Goal: Task Accomplishment & Management: Complete application form

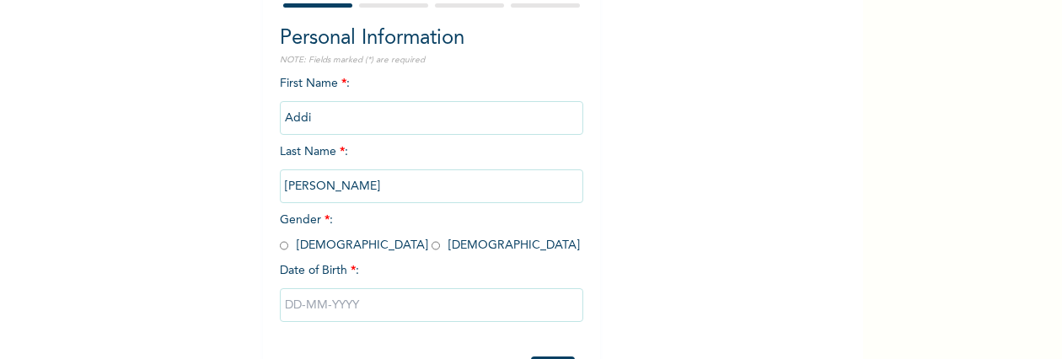
scroll to position [169, 0]
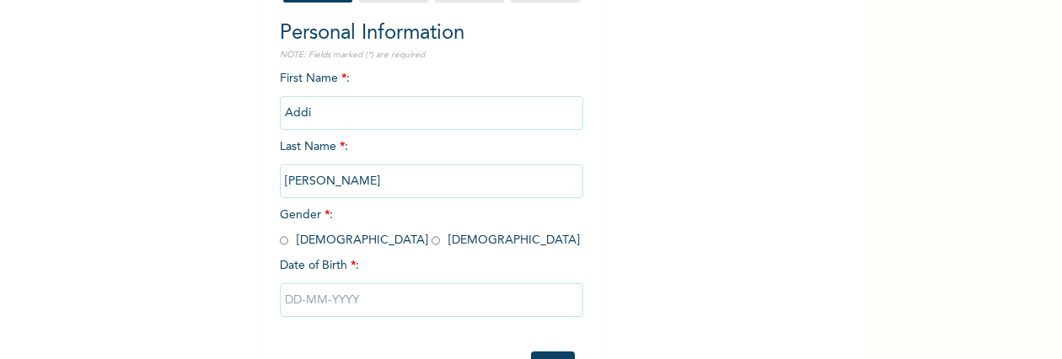
click at [431, 242] on input "radio" at bounding box center [435, 241] width 8 height 16
radio input "true"
click at [345, 313] on input "text" at bounding box center [431, 300] width 303 height 34
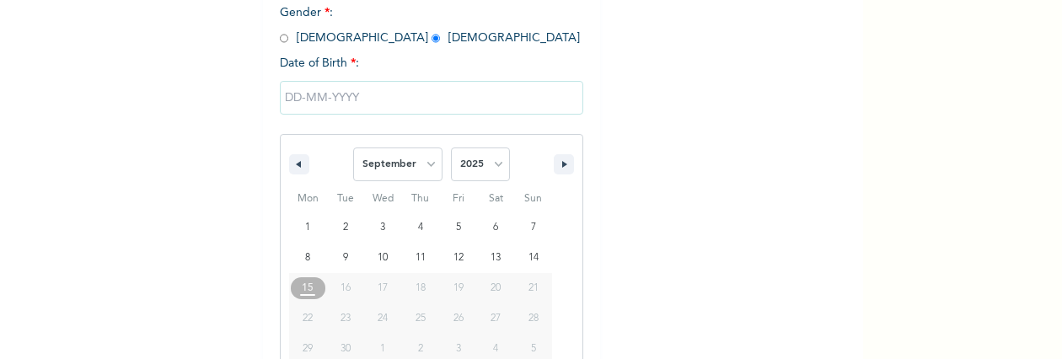
scroll to position [408, 0]
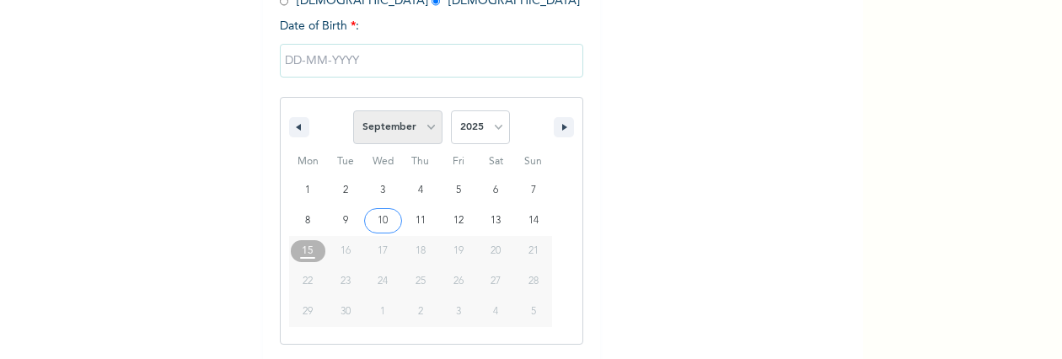
click at [425, 130] on select "January February March April May June July August September October November De…" at bounding box center [397, 127] width 89 height 34
select select "3"
click at [353, 112] on select "January February March April May June July August September October November De…" at bounding box center [397, 127] width 89 height 34
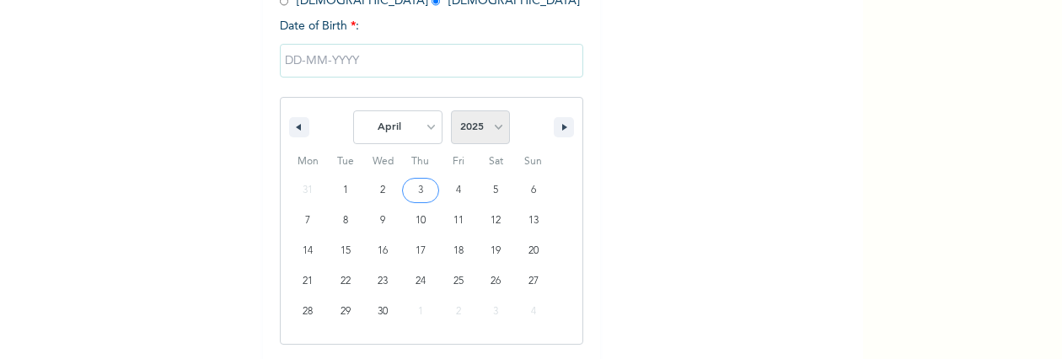
click at [460, 127] on select "2025 2024 2023 2022 2021 2020 2019 2018 2017 2016 2015 2014 2013 2012 2011 2010…" at bounding box center [480, 127] width 59 height 34
select select "2000"
click at [451, 112] on select "2025 2024 2023 2022 2021 2020 2019 2018 2017 2016 2015 2014 2013 2012 2011 2010…" at bounding box center [480, 127] width 59 height 34
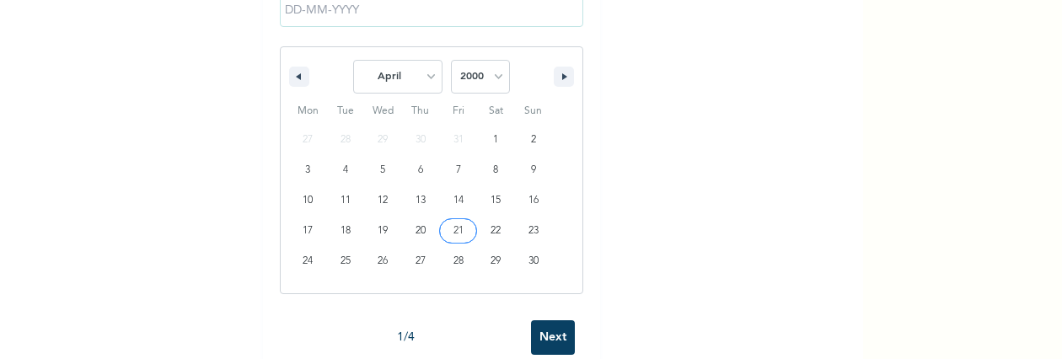
scroll to position [494, 0]
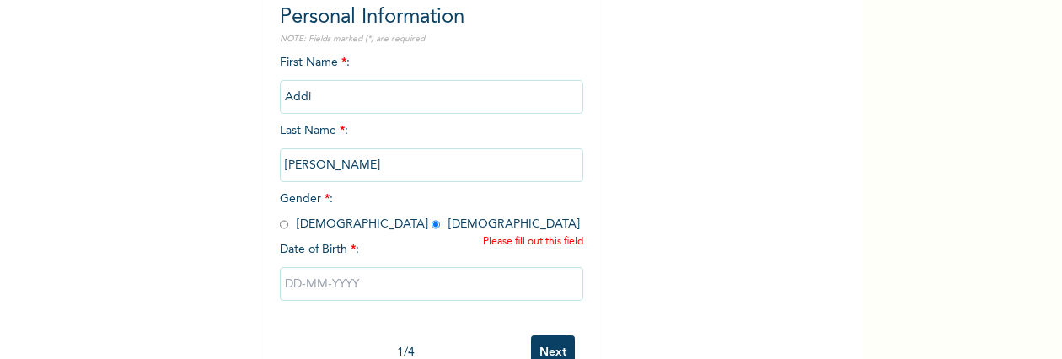
scroll to position [286, 0]
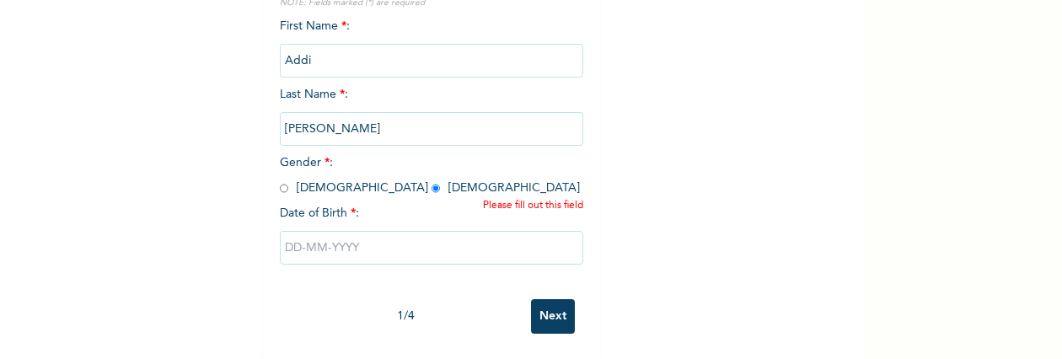
click at [288, 231] on input "text" at bounding box center [431, 248] width 303 height 34
select select "8"
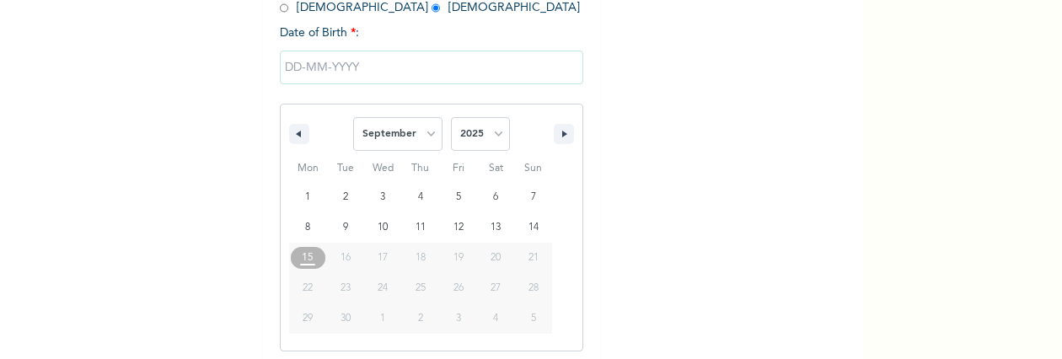
type input "[DATE]"
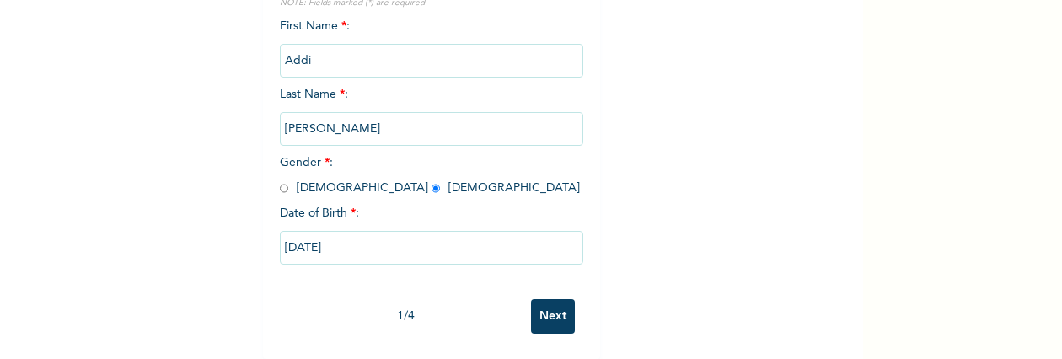
click at [338, 238] on input "[DATE]" at bounding box center [431, 248] width 303 height 34
select select "8"
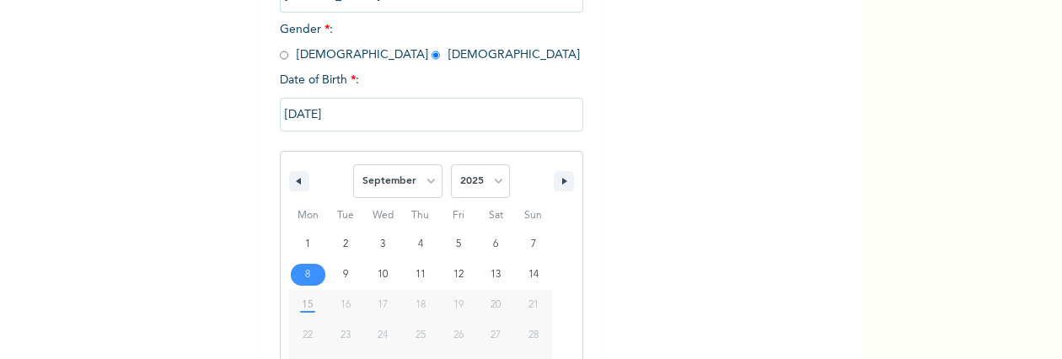
click at [337, 238] on div "January February March April May June July August September October November [D…" at bounding box center [431, 275] width 303 height 248
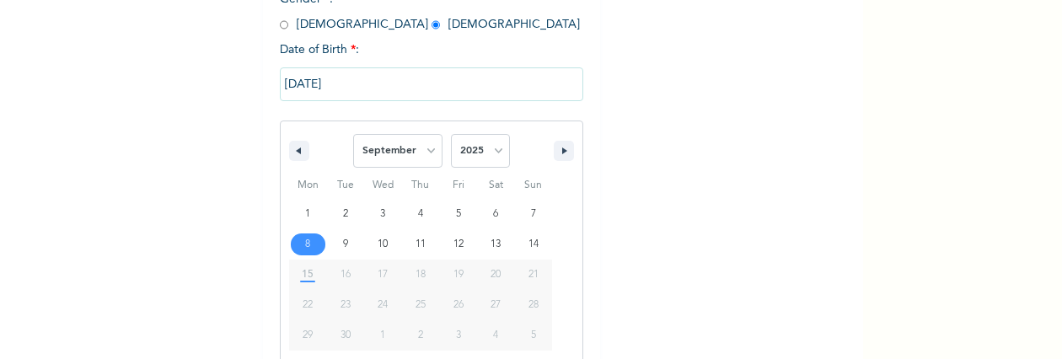
scroll to position [460, 0]
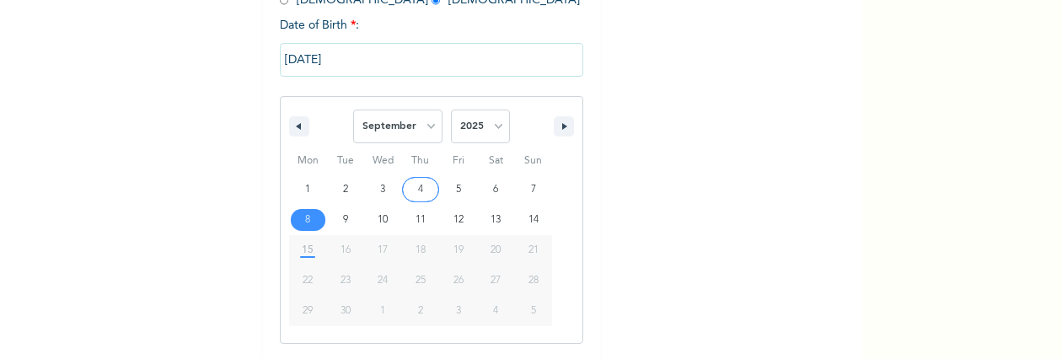
type input "[DATE]"
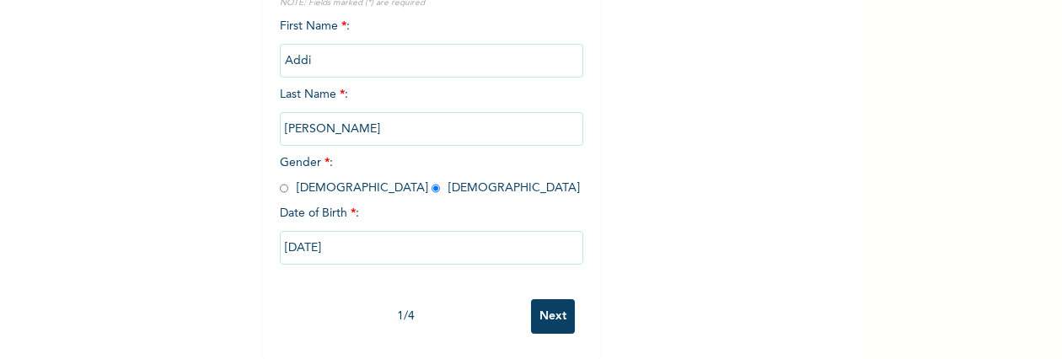
scroll to position [286, 0]
click at [290, 231] on input "[DATE]" at bounding box center [431, 248] width 303 height 34
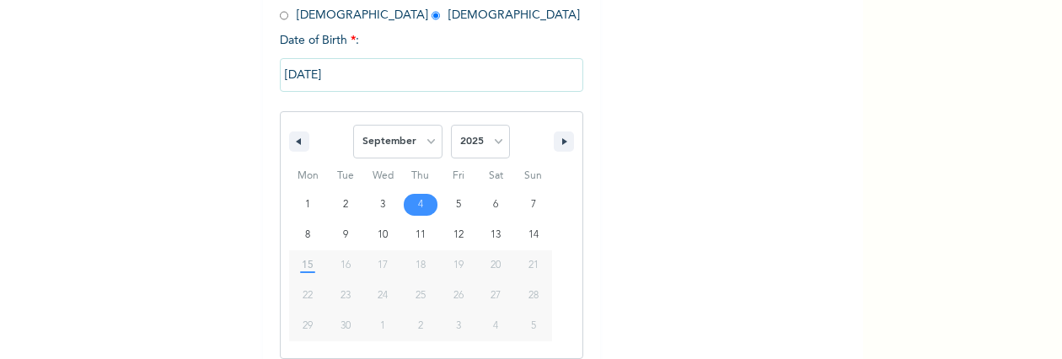
scroll to position [460, 0]
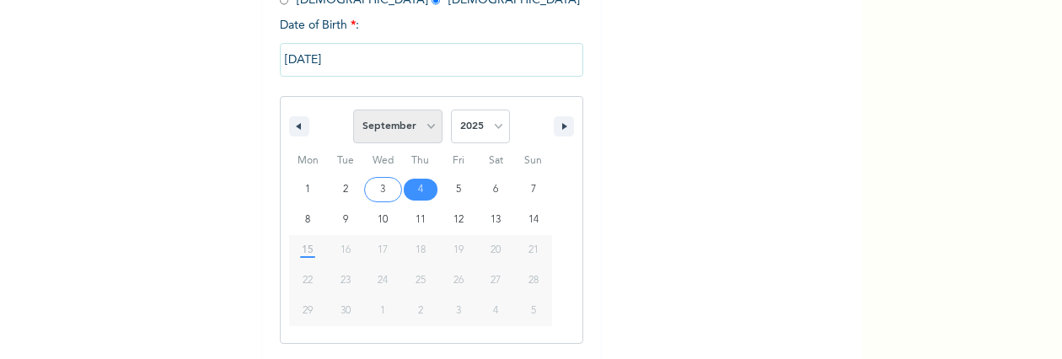
click at [398, 136] on select "January February March April May June July August September October November De…" at bounding box center [397, 127] width 89 height 34
select select "3"
click at [353, 112] on select "January February March April May June July August September October November De…" at bounding box center [397, 127] width 89 height 34
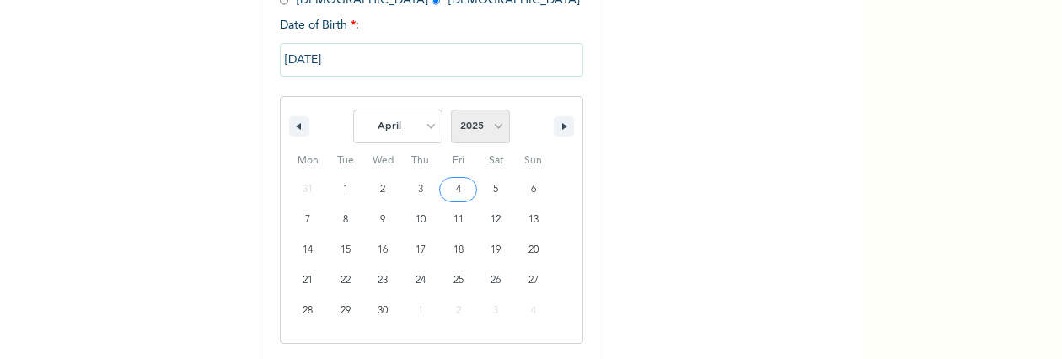
click at [465, 125] on select "2025 2024 2023 2022 2021 2020 2019 2018 2017 2016 2015 2014 2013 2012 2011 2010…" at bounding box center [480, 127] width 59 height 34
select select "2000"
click at [451, 112] on select "2025 2024 2023 2022 2021 2020 2019 2018 2017 2016 2015 2014 2013 2012 2011 2010…" at bounding box center [480, 127] width 59 height 34
click at [288, 66] on input "[DATE]" at bounding box center [431, 60] width 303 height 34
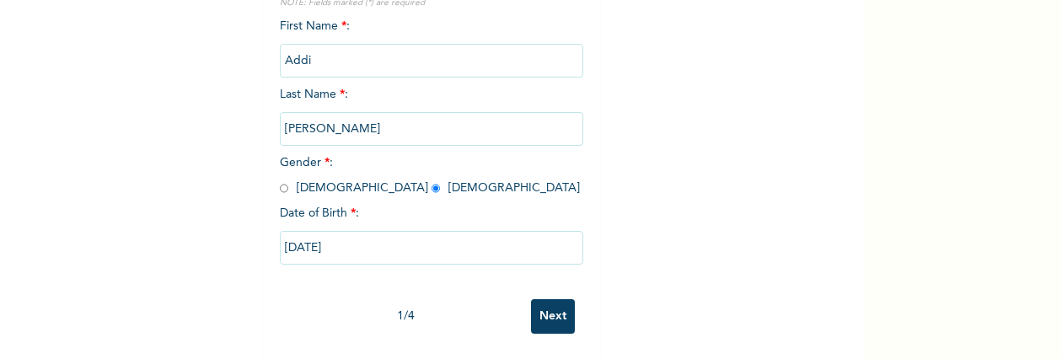
click at [294, 233] on input "[DATE]" at bounding box center [431, 248] width 303 height 34
select select "8"
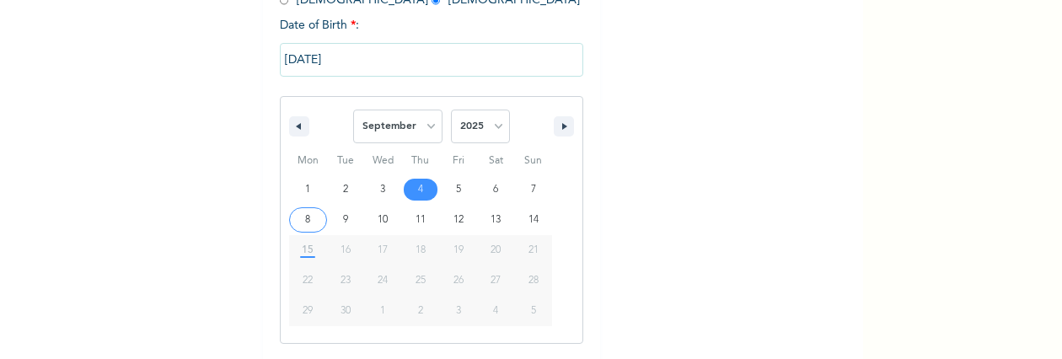
type input "[DATE]"
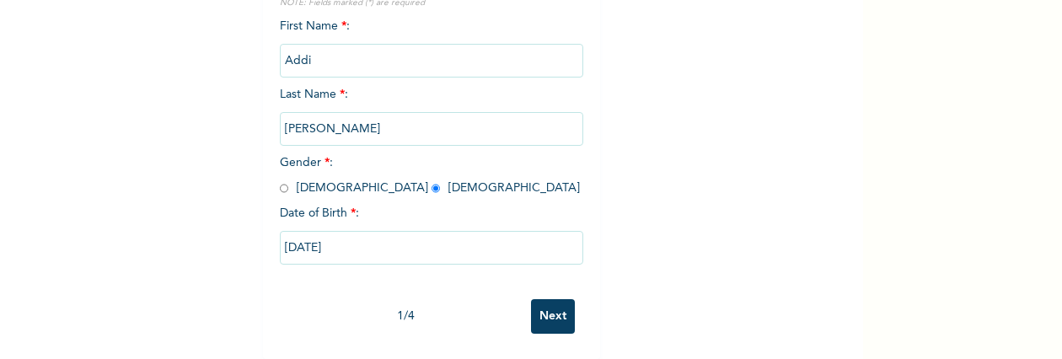
click at [291, 231] on input "[DATE]" at bounding box center [431, 248] width 303 height 34
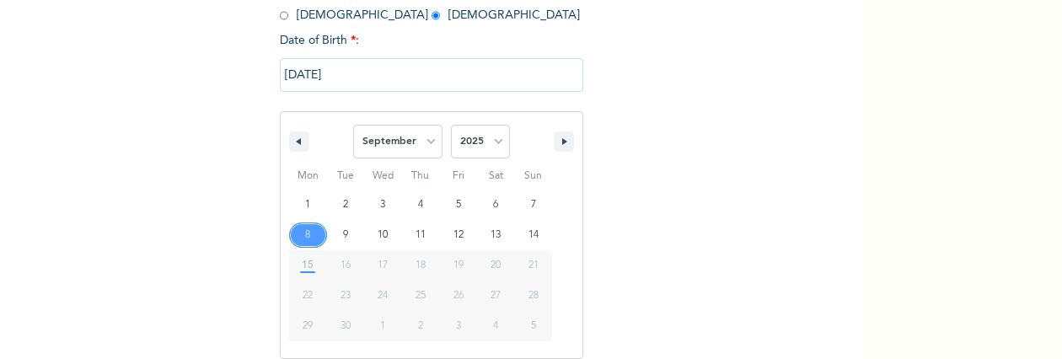
scroll to position [460, 0]
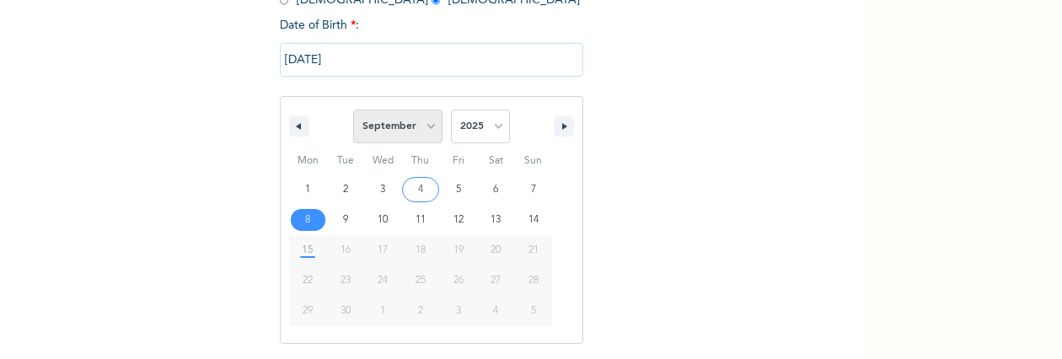
click at [400, 142] on select "January February March April May June July August September October November De…" at bounding box center [397, 127] width 89 height 34
select select "3"
click at [353, 112] on select "January February March April May June July August September October November De…" at bounding box center [397, 127] width 89 height 34
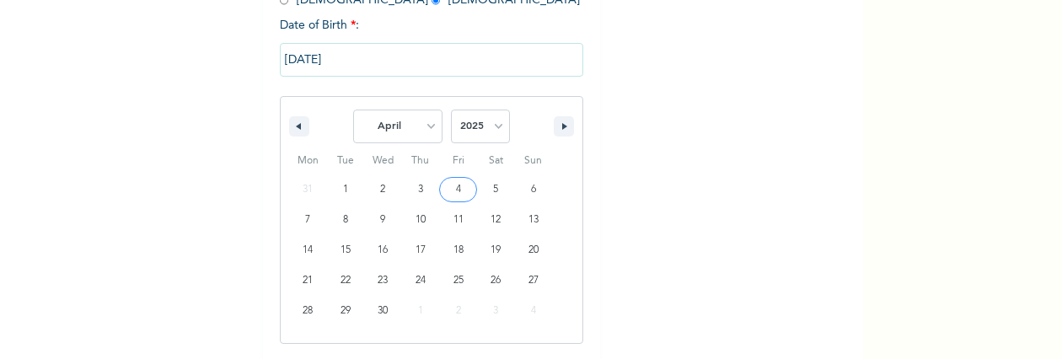
type input "[DATE]"
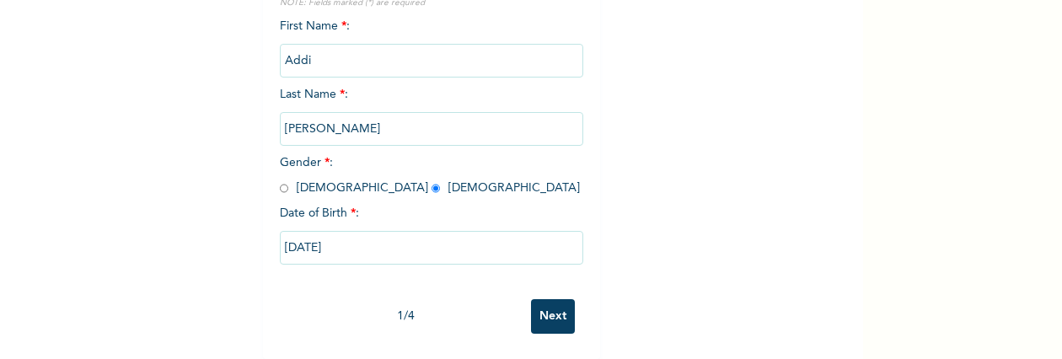
scroll to position [286, 0]
click at [354, 234] on input "[DATE]" at bounding box center [431, 248] width 303 height 34
select select "3"
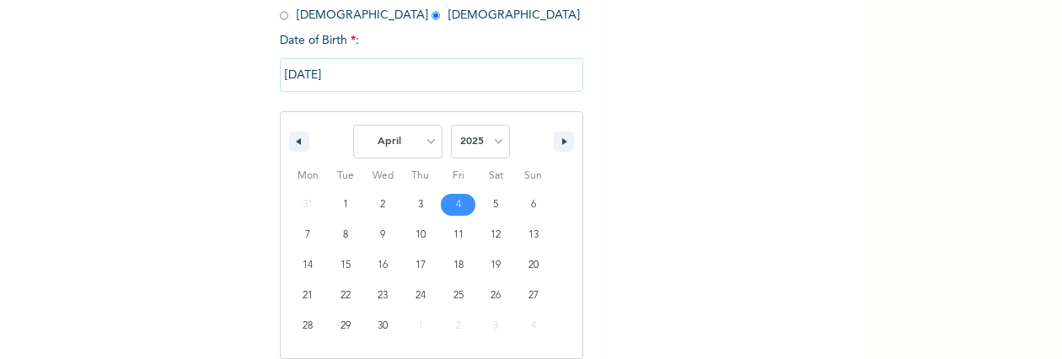
scroll to position [460, 0]
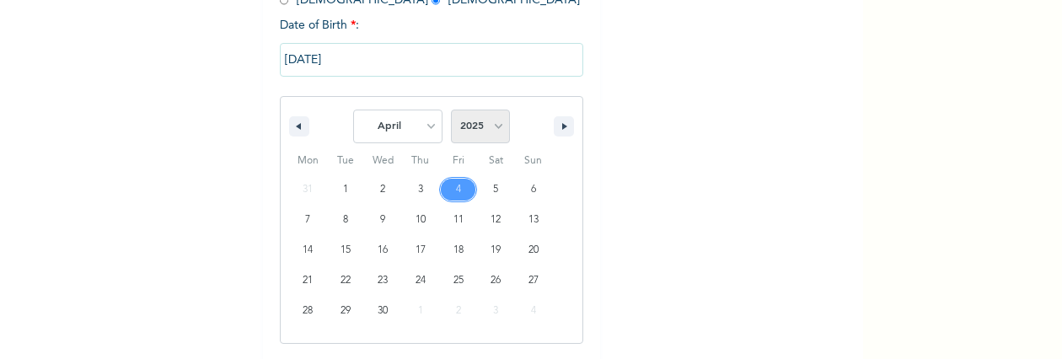
click at [468, 137] on select "2025 2024 2023 2022 2021 2020 2019 2018 2017 2016 2015 2014 2013 2012 2011 2010…" at bounding box center [480, 127] width 59 height 34
select select "2000"
click at [451, 112] on select "2025 2024 2023 2022 2021 2020 2019 2018 2017 2016 2015 2014 2013 2012 2011 2010…" at bounding box center [480, 127] width 59 height 34
type input "[DATE]"
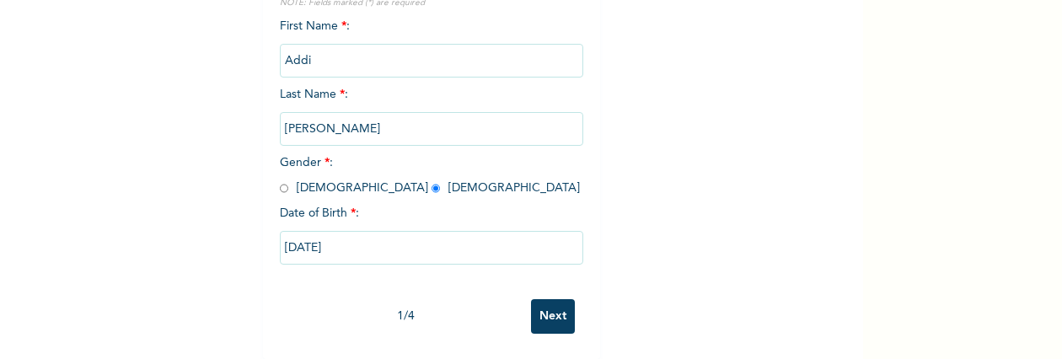
scroll to position [286, 0]
click at [543, 299] on input "Next" at bounding box center [553, 316] width 44 height 35
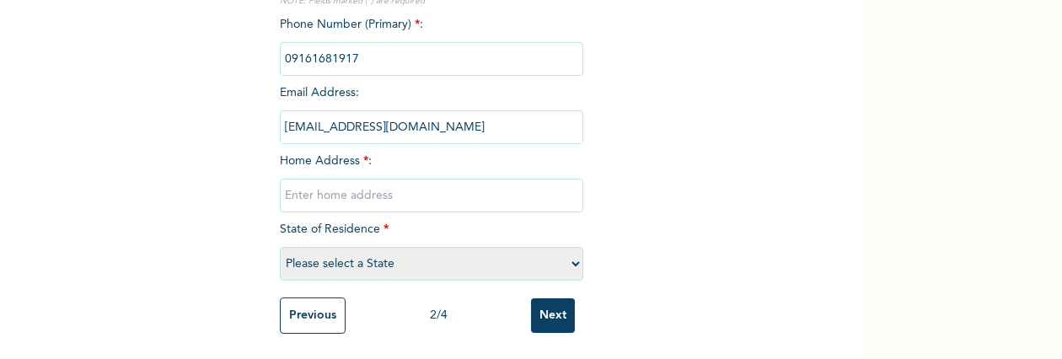
click at [422, 179] on input "text" at bounding box center [431, 196] width 303 height 34
type input "[STREET_ADDRESS] off adealu agege lagos"
click at [426, 249] on select "Please select a State [PERSON_NAME] (FCT) [PERSON_NAME] Ibom [GEOGRAPHIC_DATA] …" at bounding box center [431, 264] width 303 height 34
select select "25"
click at [280, 247] on select "Please select a State [PERSON_NAME] (FCT) [PERSON_NAME] Ibom [GEOGRAPHIC_DATA] …" at bounding box center [431, 264] width 303 height 34
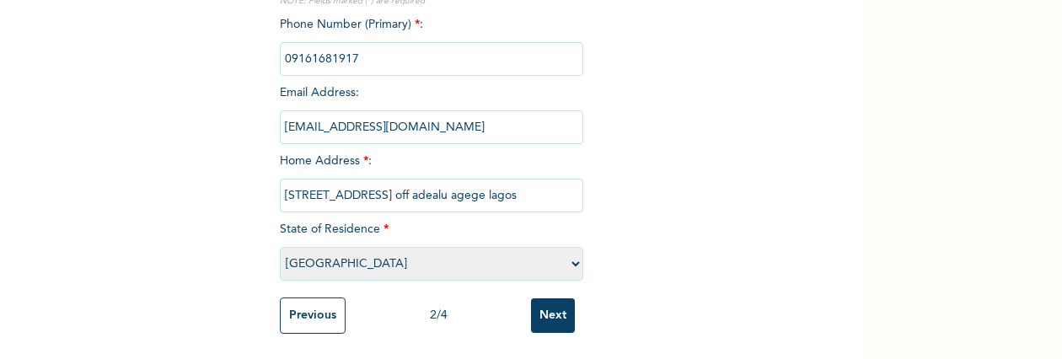
click at [551, 306] on input "Next" at bounding box center [553, 315] width 44 height 35
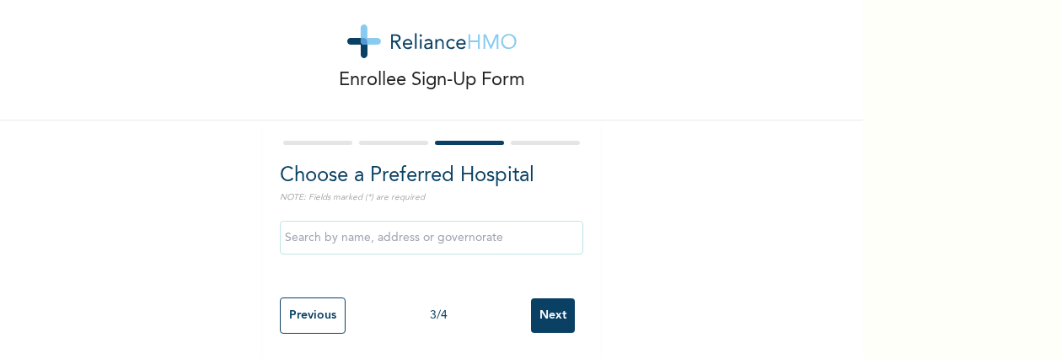
scroll to position [37, 0]
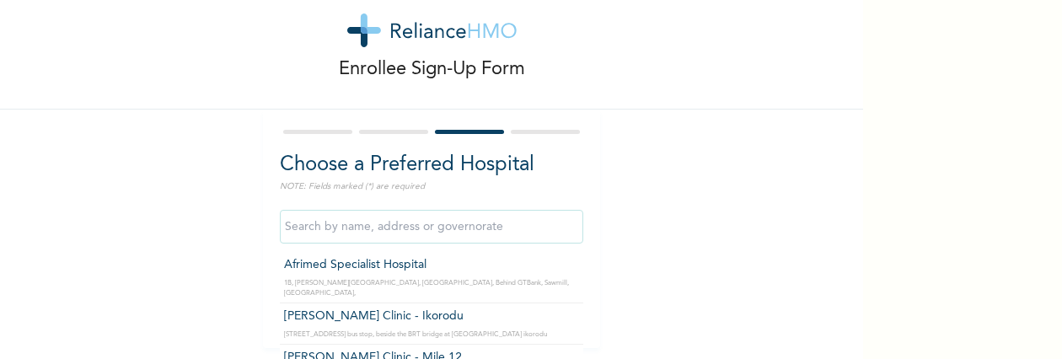
click at [456, 222] on input "text" at bounding box center [431, 227] width 303 height 34
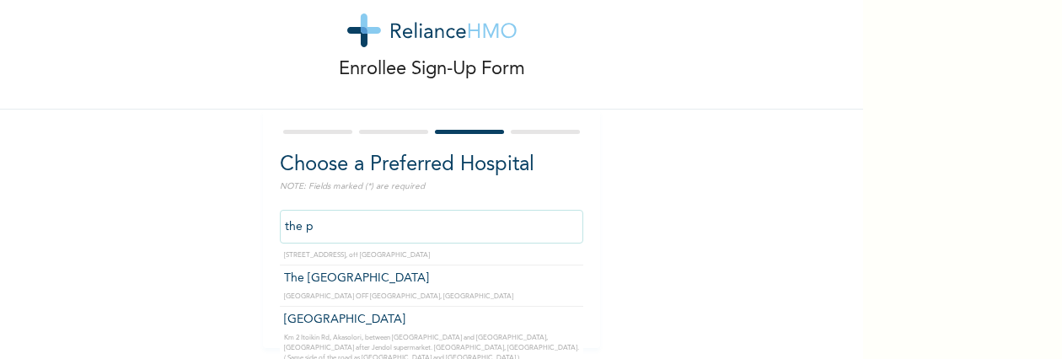
scroll to position [0, 0]
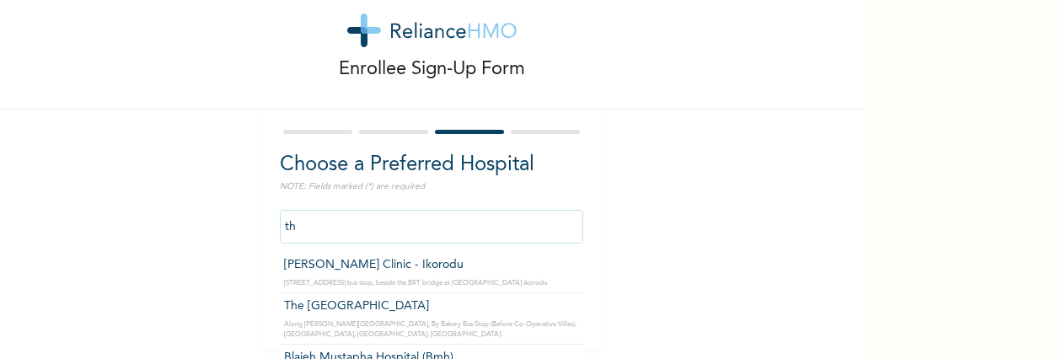
type input "t"
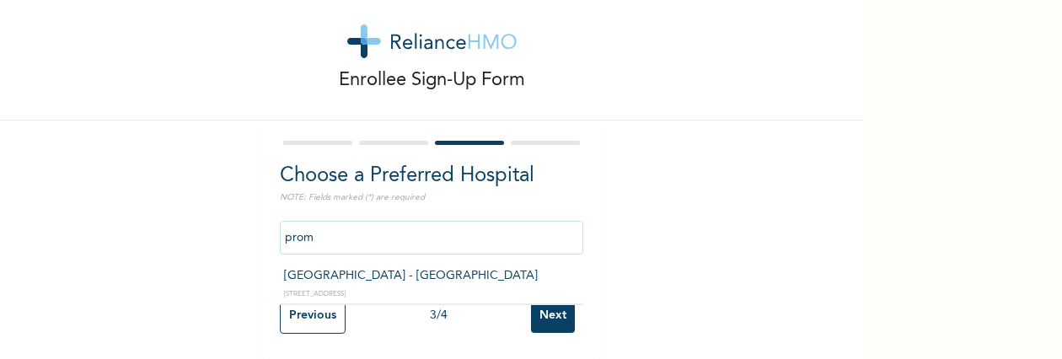
type input "[GEOGRAPHIC_DATA] - [GEOGRAPHIC_DATA]"
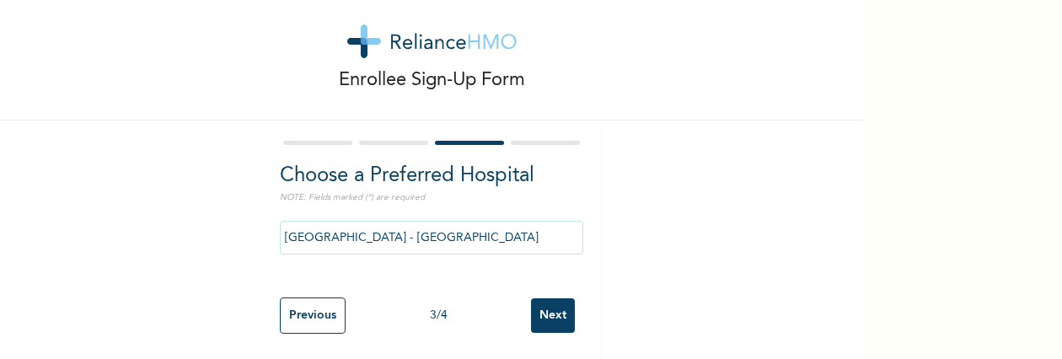
click at [553, 298] on input "Next" at bounding box center [553, 315] width 44 height 35
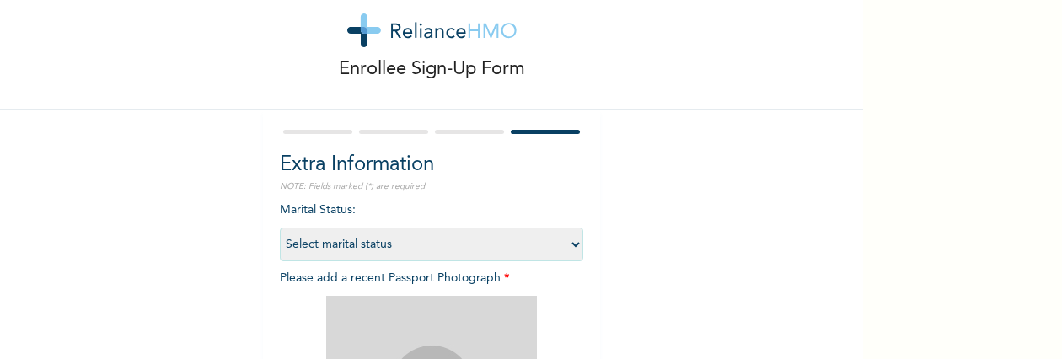
click at [429, 239] on select "Select marital status [DEMOGRAPHIC_DATA] Married [DEMOGRAPHIC_DATA] Widow/[DEMO…" at bounding box center [431, 245] width 303 height 34
select select "1"
click at [280, 228] on select "Select marital status [DEMOGRAPHIC_DATA] Married [DEMOGRAPHIC_DATA] Widow/[DEMO…" at bounding box center [431, 245] width 303 height 34
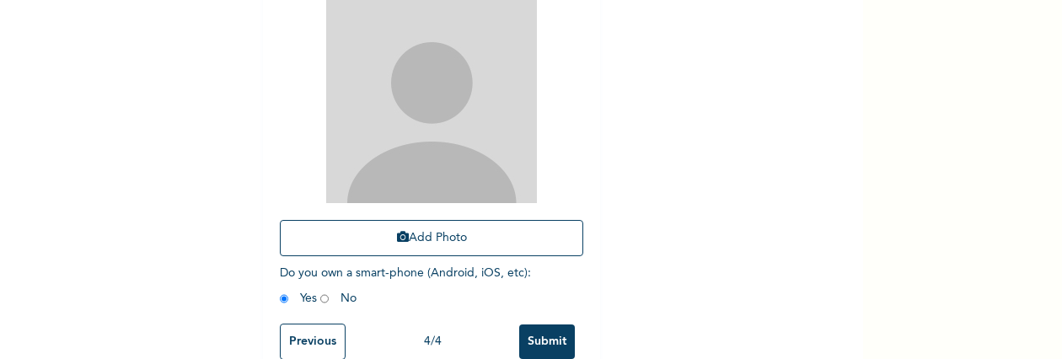
scroll to position [381, 0]
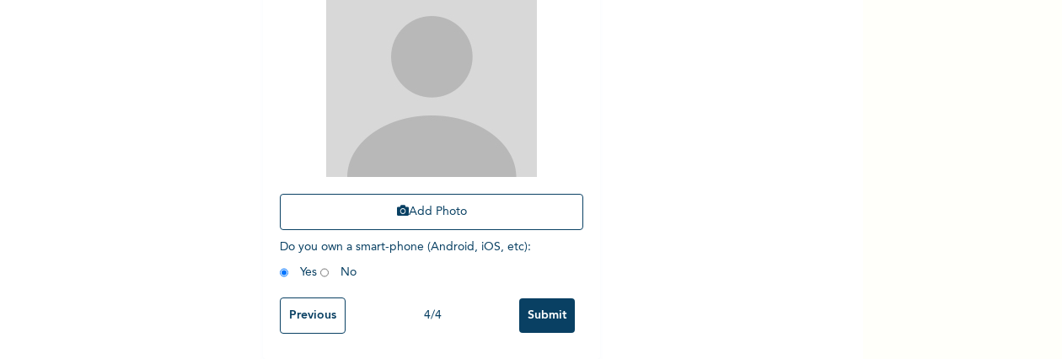
click at [546, 311] on input "Submit" at bounding box center [547, 315] width 56 height 35
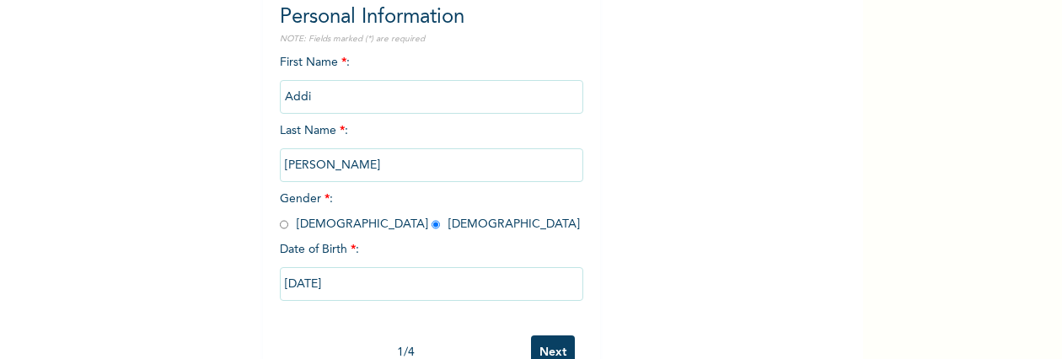
scroll to position [286, 0]
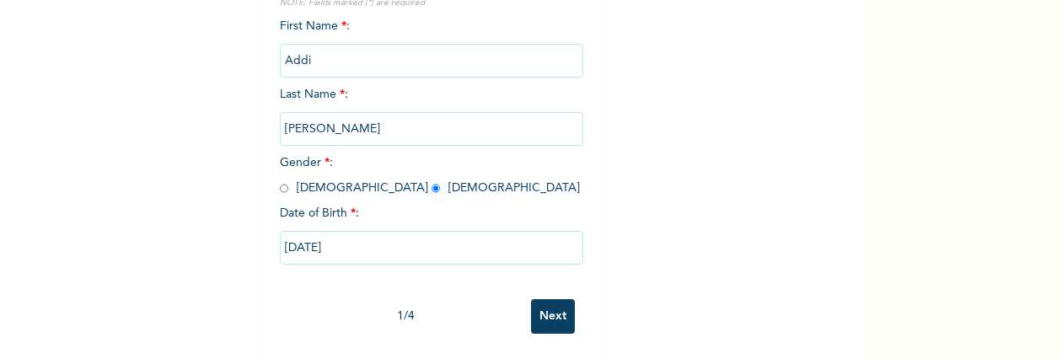
click at [556, 305] on input "Next" at bounding box center [553, 316] width 44 height 35
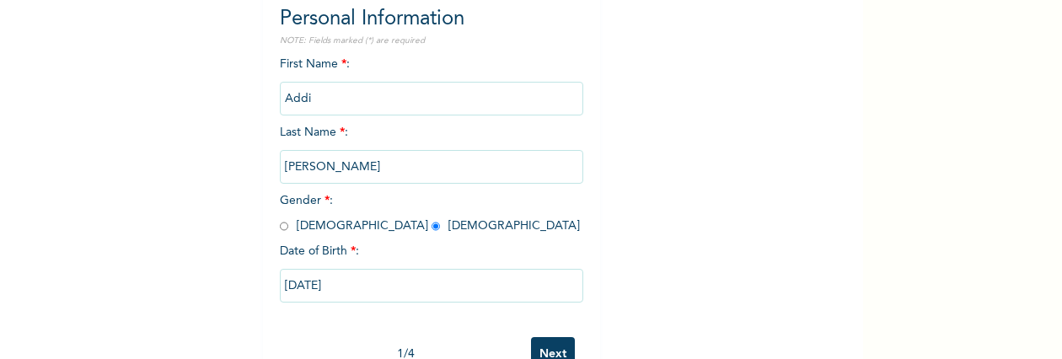
select select "25"
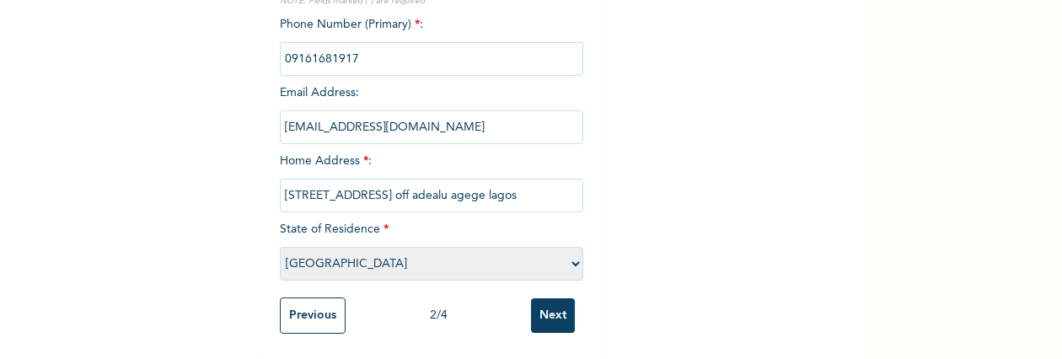
click at [556, 305] on input "Next" at bounding box center [553, 315] width 44 height 35
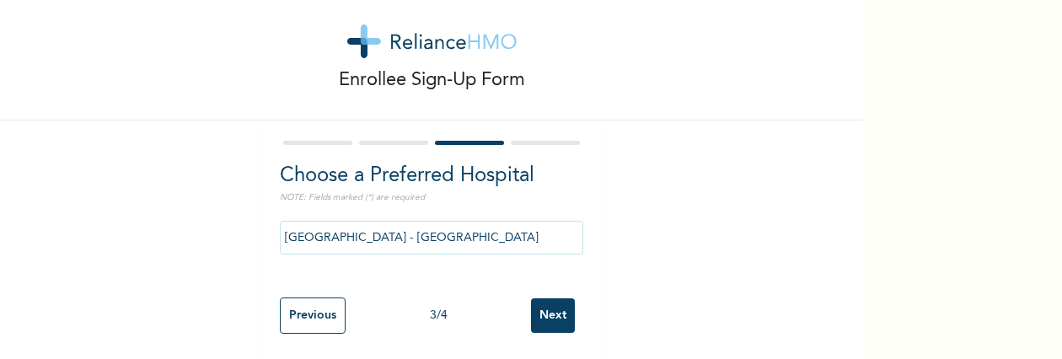
scroll to position [39, 0]
click at [545, 309] on input "Next" at bounding box center [553, 315] width 44 height 35
select select "1"
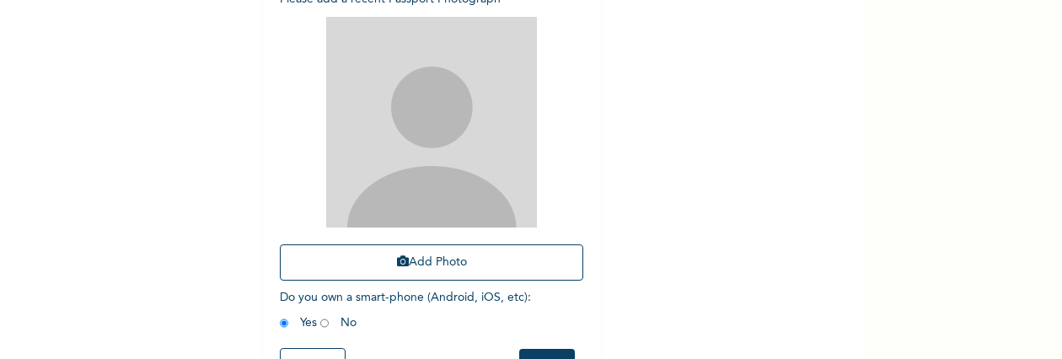
scroll to position [376, 0]
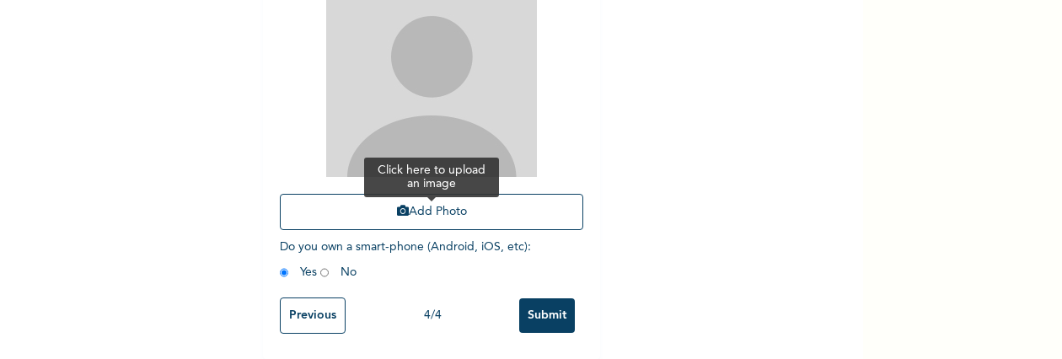
click at [487, 205] on button "Add Photo" at bounding box center [431, 212] width 303 height 36
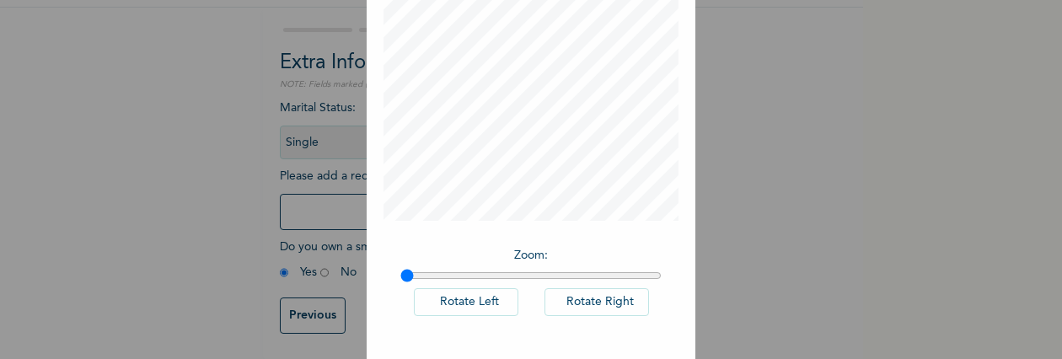
scroll to position [228, 0]
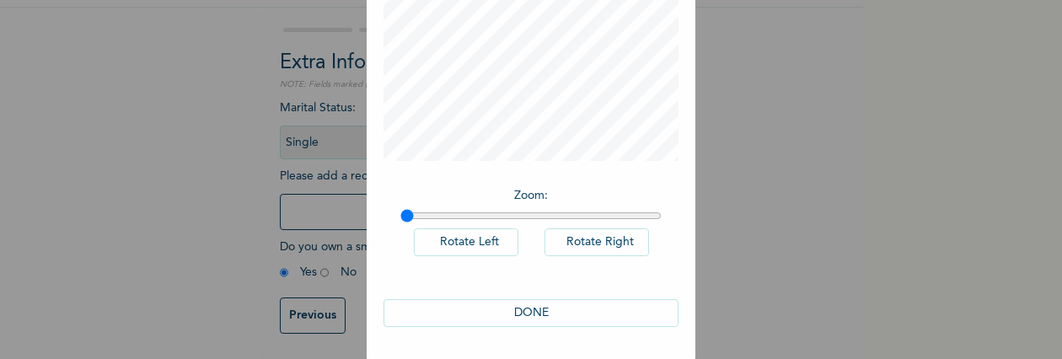
click at [544, 306] on button "DONE" at bounding box center [530, 313] width 295 height 28
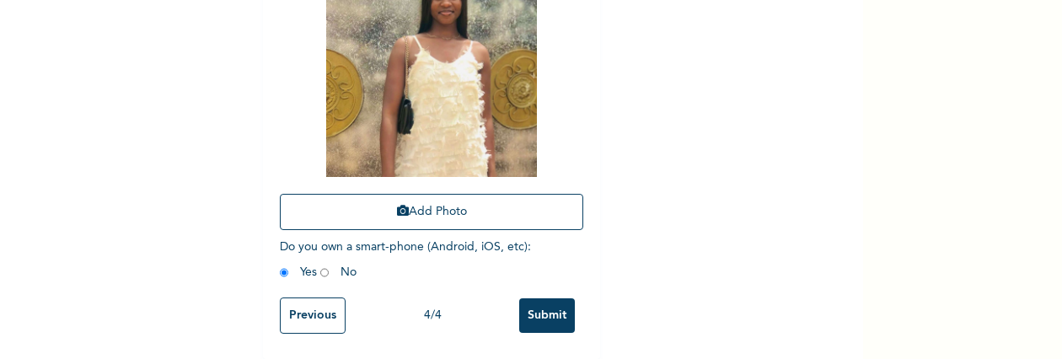
scroll to position [381, 0]
click at [539, 298] on input "Submit" at bounding box center [547, 315] width 56 height 35
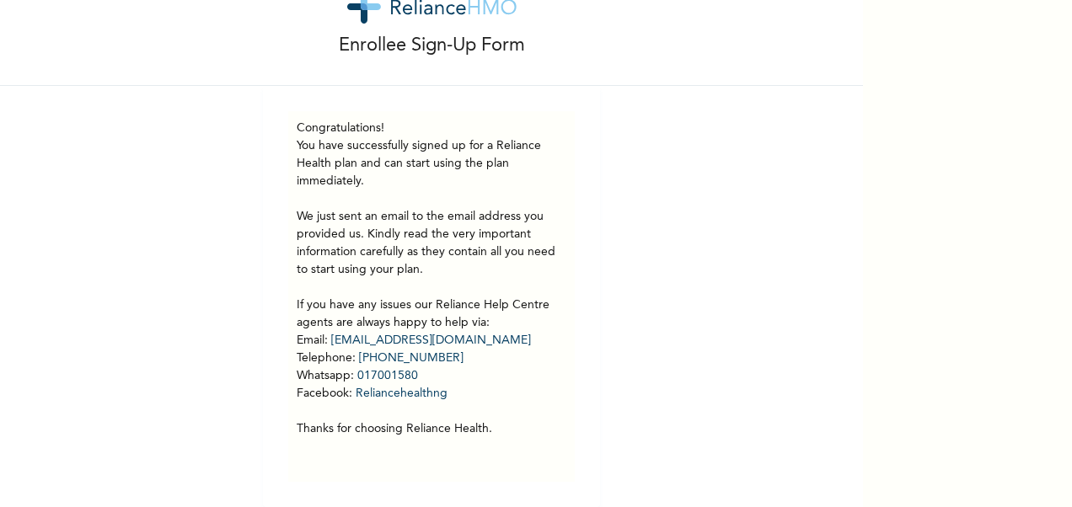
scroll to position [0, 0]
